Goal: Download file/media

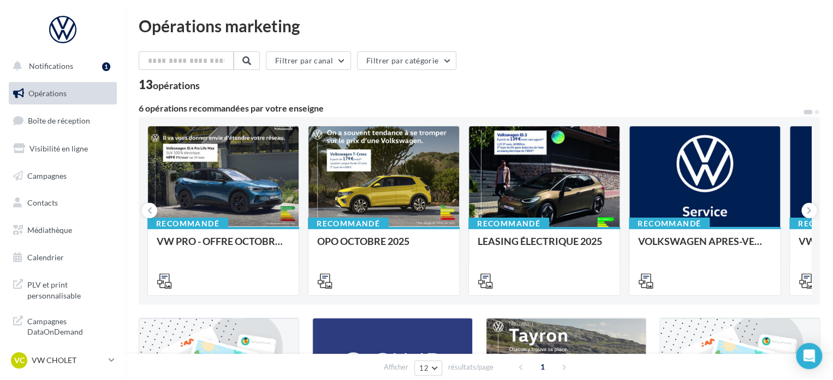
drag, startPoint x: 0, startPoint y: 0, endPoint x: 384, endPoint y: 96, distance: 396.2
click at [402, 80] on div "13 opérations" at bounding box center [480, 86] width 682 height 14
click at [69, 230] on span "Médiathèque" at bounding box center [49, 229] width 45 height 9
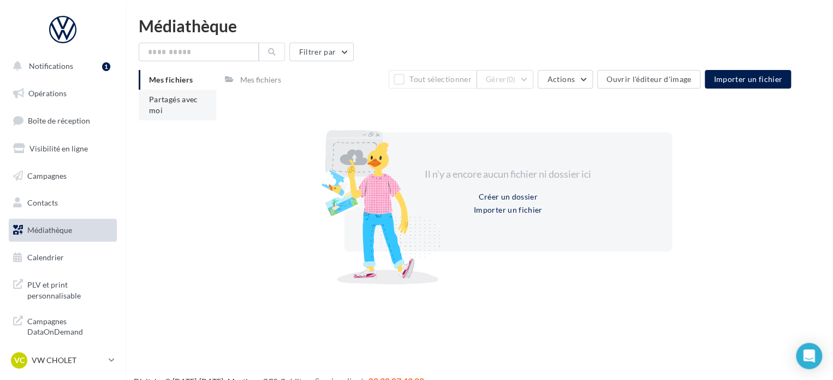
click at [191, 105] on li "Partagés avec moi" at bounding box center [178, 105] width 78 height 31
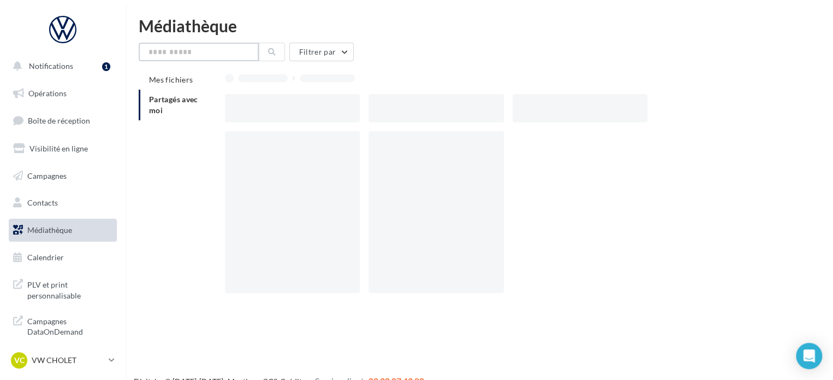
click at [214, 54] on input "text" at bounding box center [199, 52] width 120 height 19
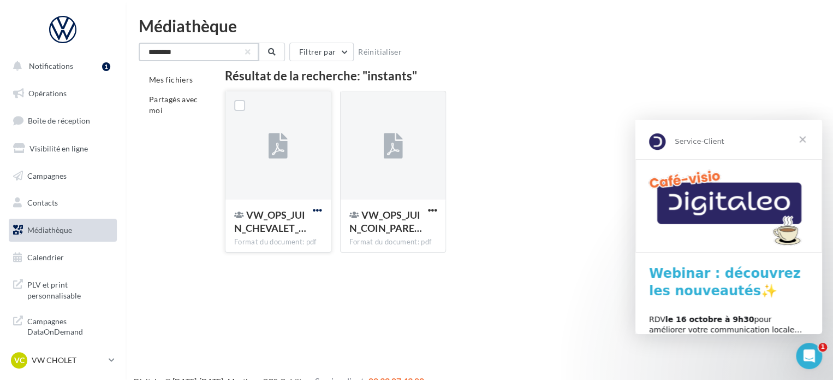
type input "********"
click at [316, 211] on span "button" at bounding box center [317, 209] width 9 height 9
click at [297, 228] on button "Télécharger" at bounding box center [269, 232] width 109 height 28
